Goal: Check status

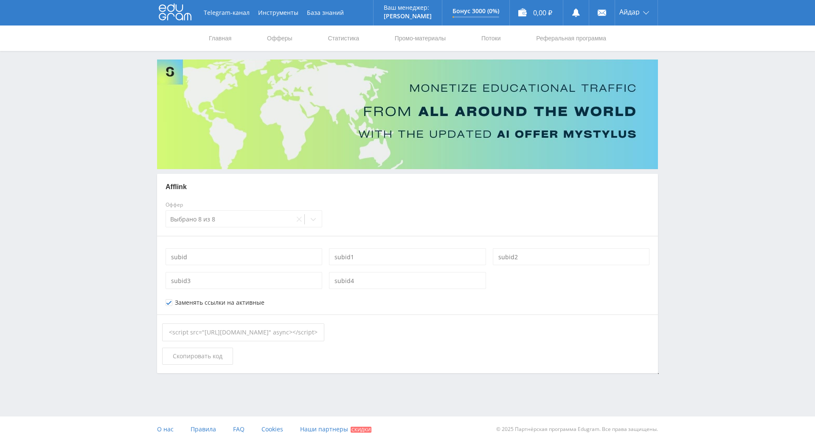
scroll to position [6, 0]
click at [341, 32] on link "Статистика" at bounding box center [343, 37] width 33 height 25
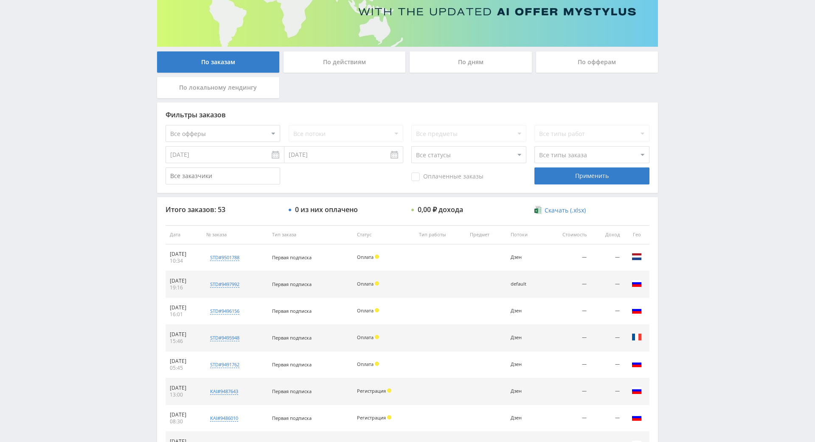
drag, startPoint x: 731, startPoint y: 187, endPoint x: 711, endPoint y: 235, distance: 52.3
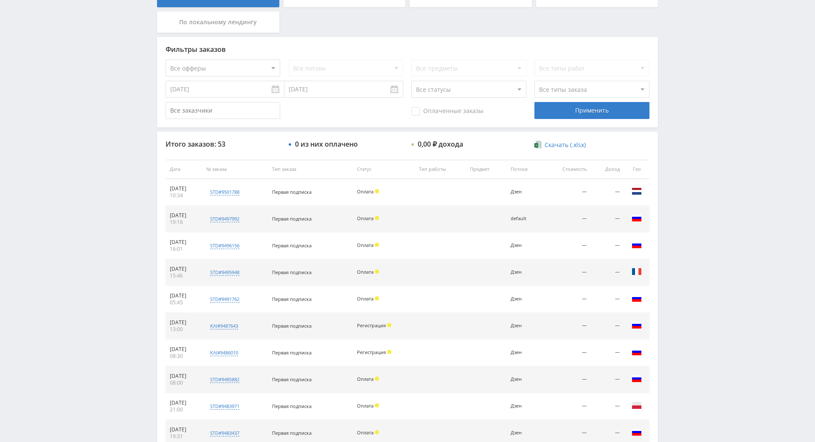
scroll to position [230, 0]
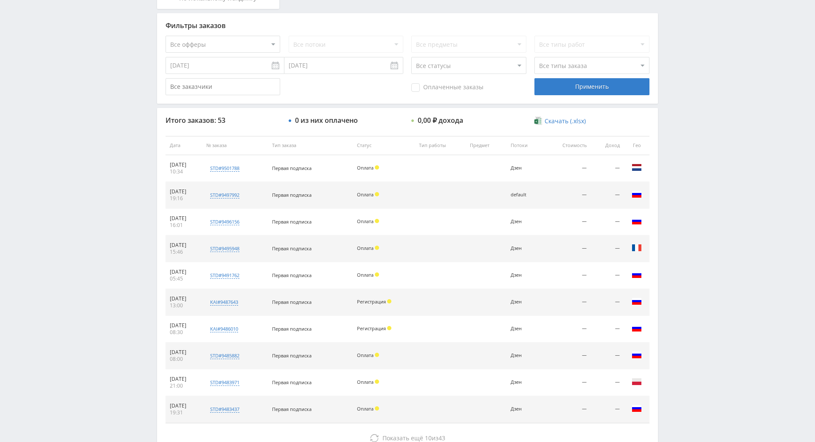
scroll to position [212, 0]
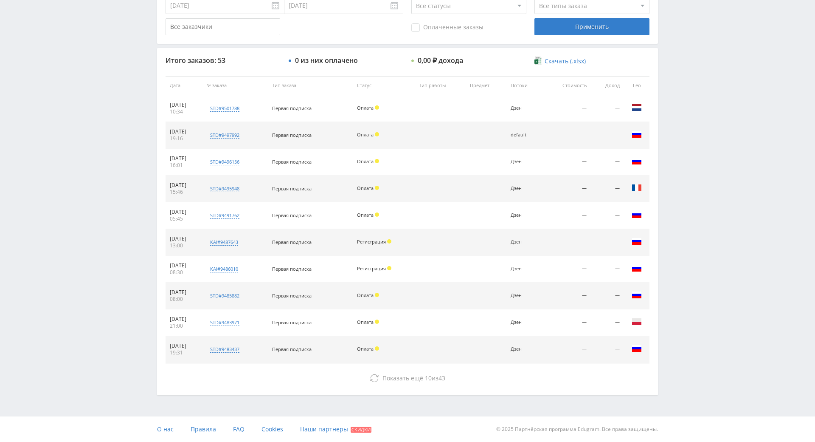
scroll to position [291, 0]
drag, startPoint x: 420, startPoint y: 284, endPoint x: 425, endPoint y: 301, distance: 17.7
